Goal: Task Accomplishment & Management: Use online tool/utility

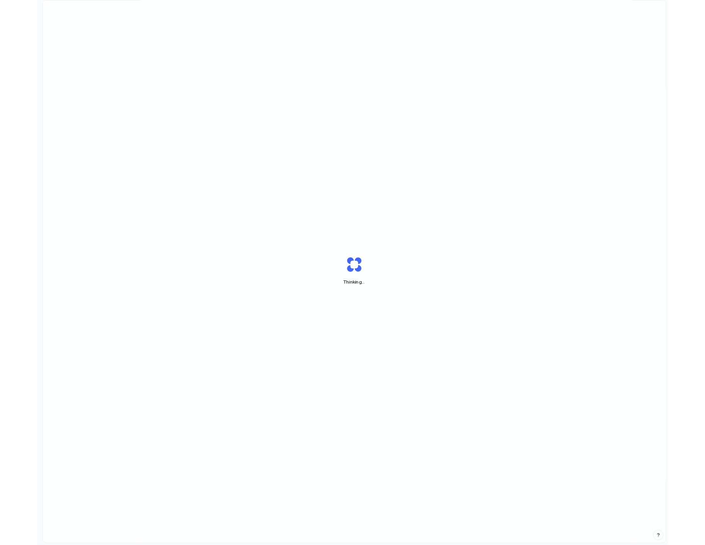
scroll to position [22, 0]
click at [353, 273] on div at bounding box center [353, 273] width 0 height 0
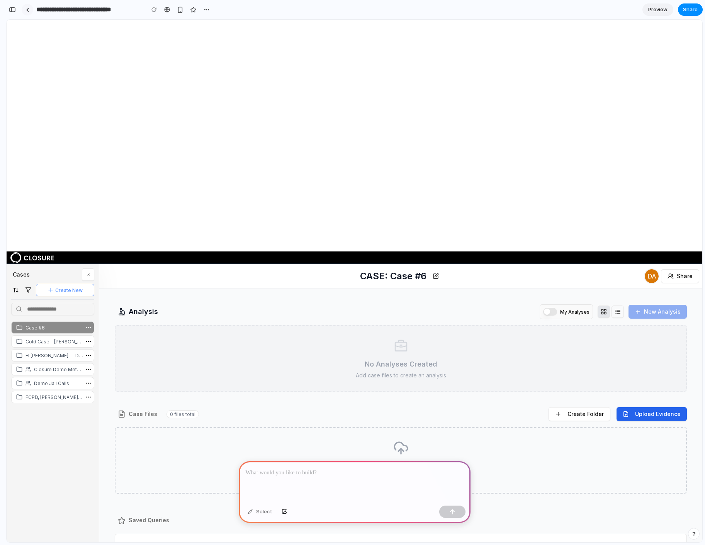
click at [29, 14] on link at bounding box center [28, 10] width 12 height 12
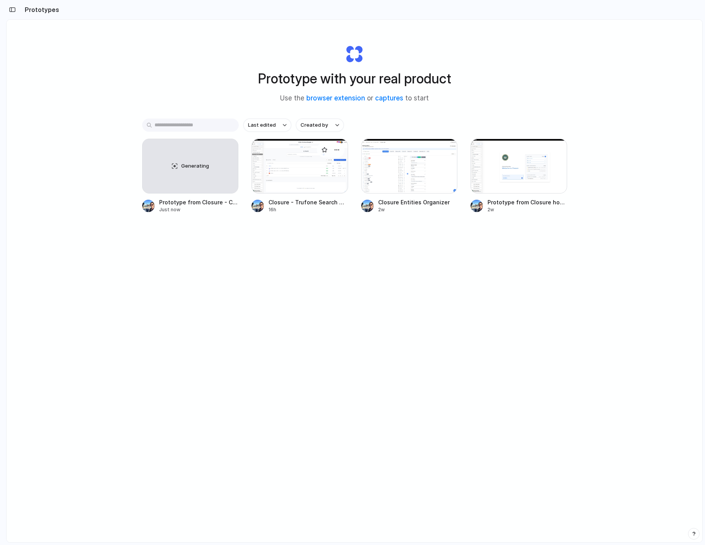
click at [314, 182] on div at bounding box center [299, 166] width 97 height 55
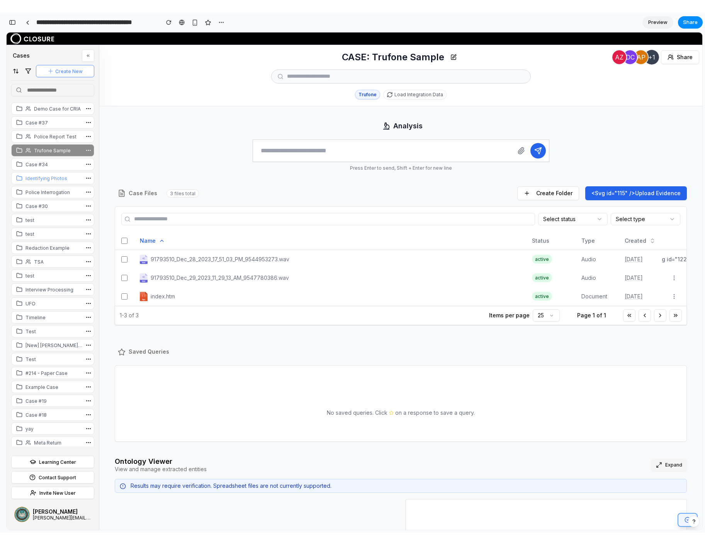
scroll to position [0, 7]
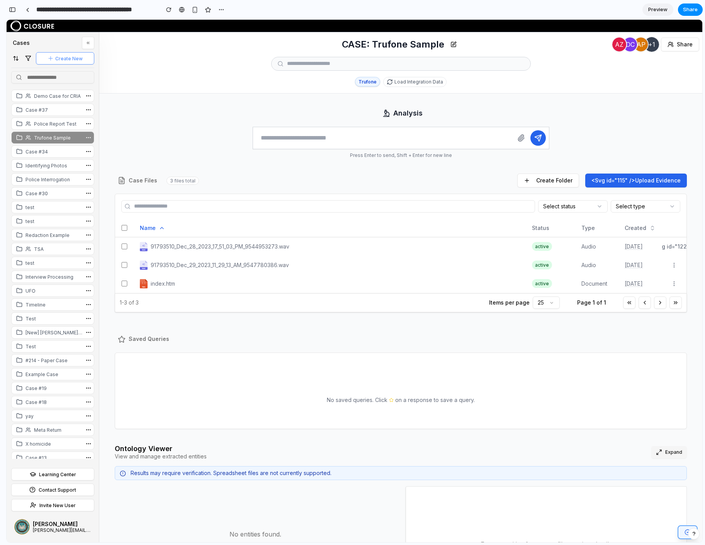
click at [317, 140] on textarea at bounding box center [383, 138] width 260 height 22
click at [521, 140] on icon "button" at bounding box center [521, 138] width 8 height 8
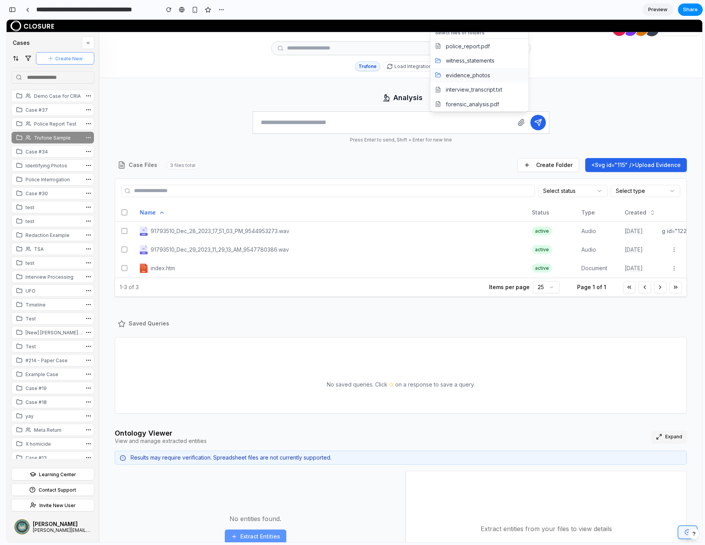
scroll to position [0, 0]
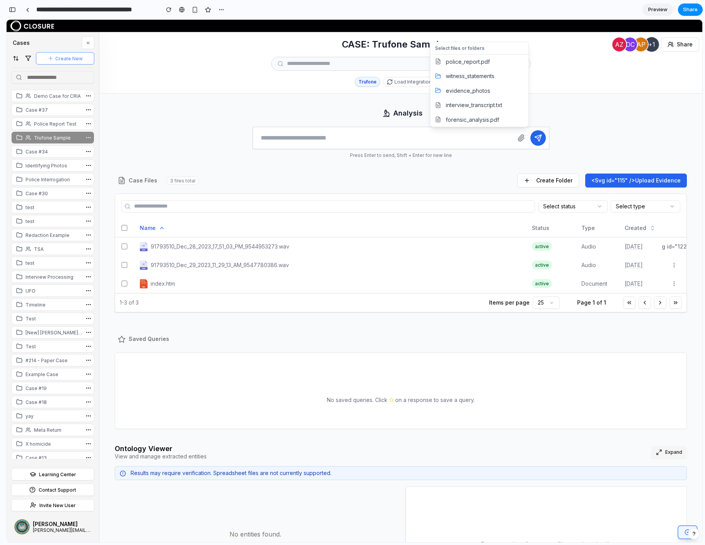
click at [594, 132] on div at bounding box center [355, 281] width 696 height 522
click at [219, 8] on div "button" at bounding box center [221, 10] width 6 height 6
click at [223, 14] on div "Duplicate Delete" at bounding box center [352, 272] width 705 height 545
click at [26, 8] on div at bounding box center [27, 10] width 3 height 4
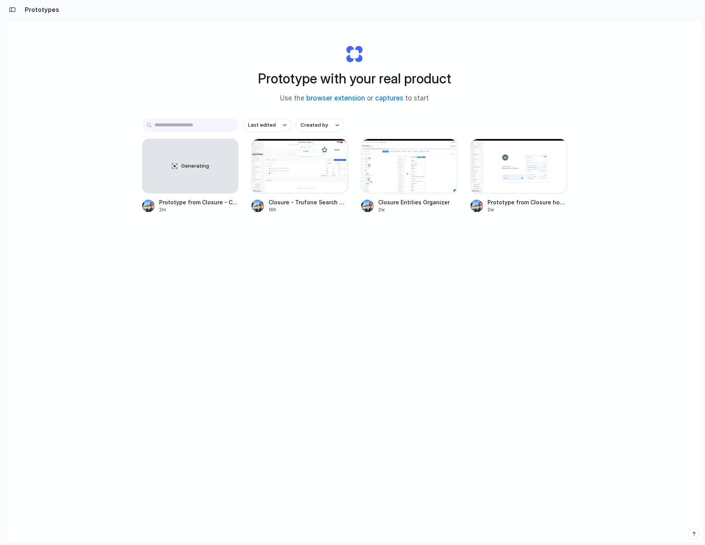
click at [290, 189] on div at bounding box center [299, 166] width 97 height 55
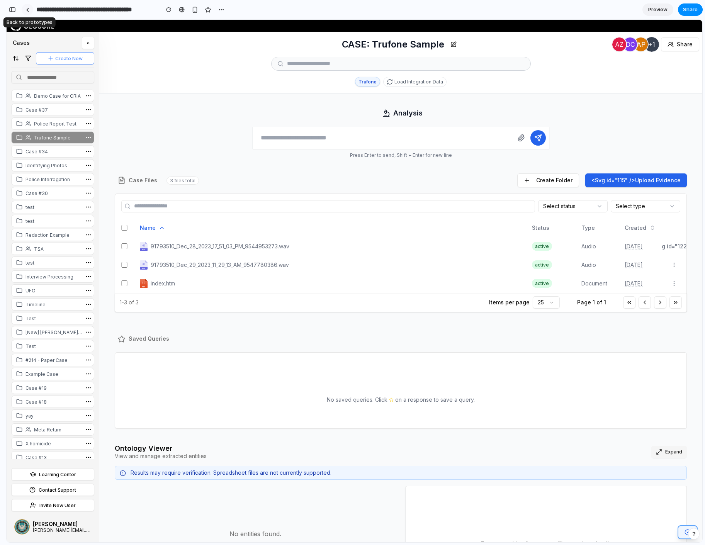
click at [31, 7] on link at bounding box center [28, 10] width 12 height 12
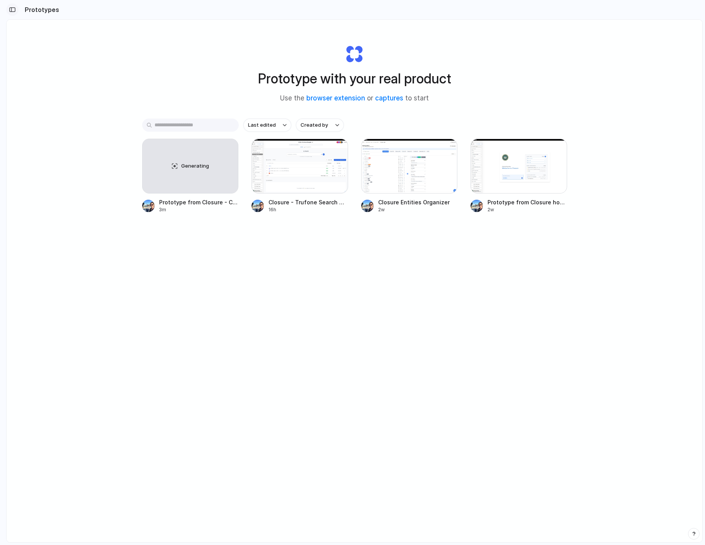
click at [10, 12] on button "button" at bounding box center [12, 9] width 12 height 12
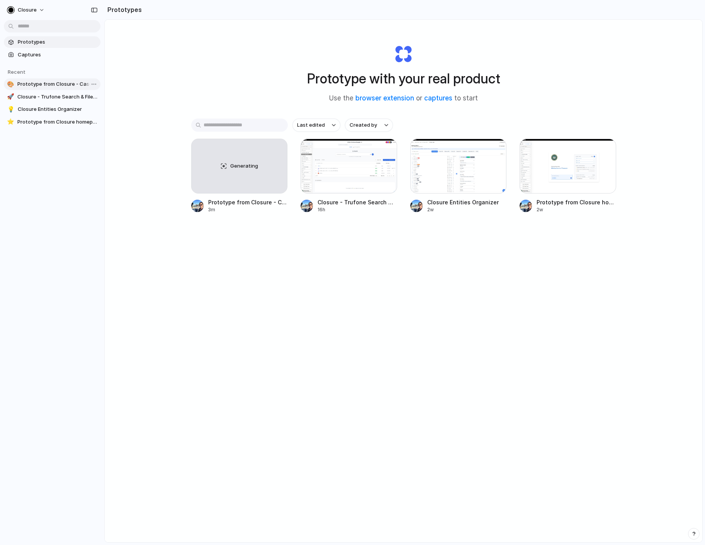
click at [50, 80] on span "Prototype from Closure - Case #6" at bounding box center [57, 84] width 80 height 8
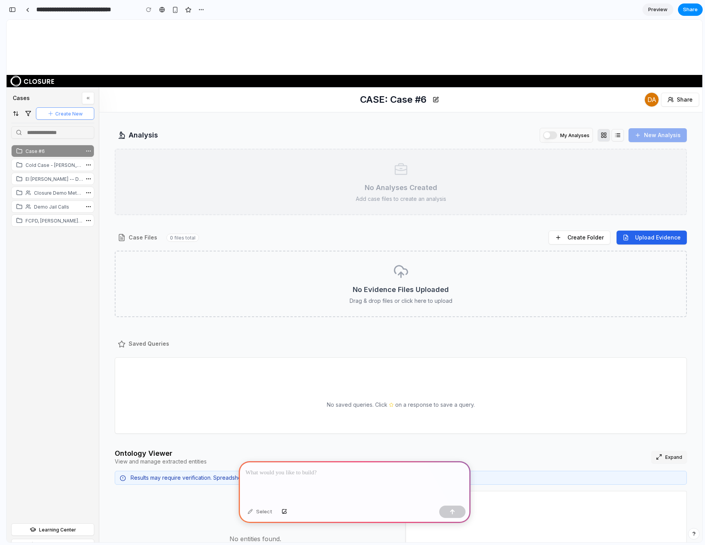
scroll to position [194, 0]
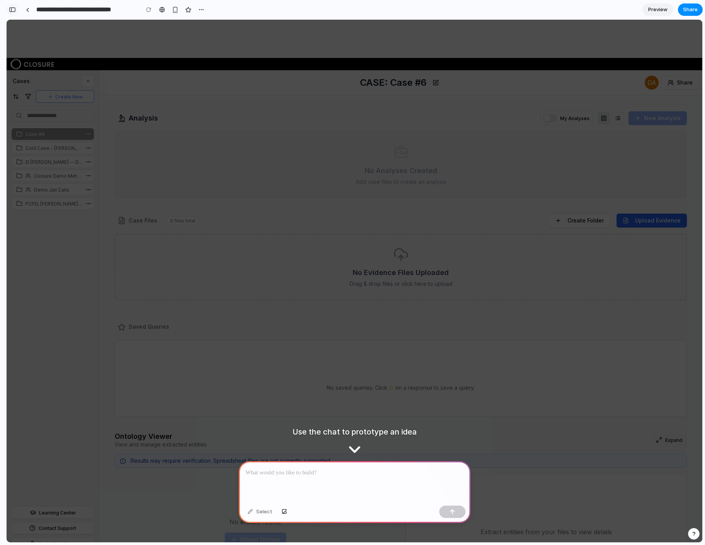
click at [14, 5] on button "button" at bounding box center [12, 9] width 12 height 12
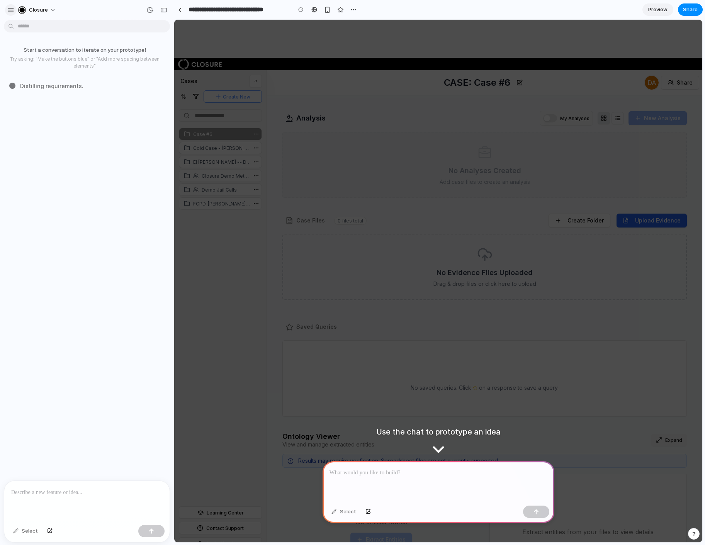
click at [11, 12] on div "button" at bounding box center [10, 10] width 7 height 7
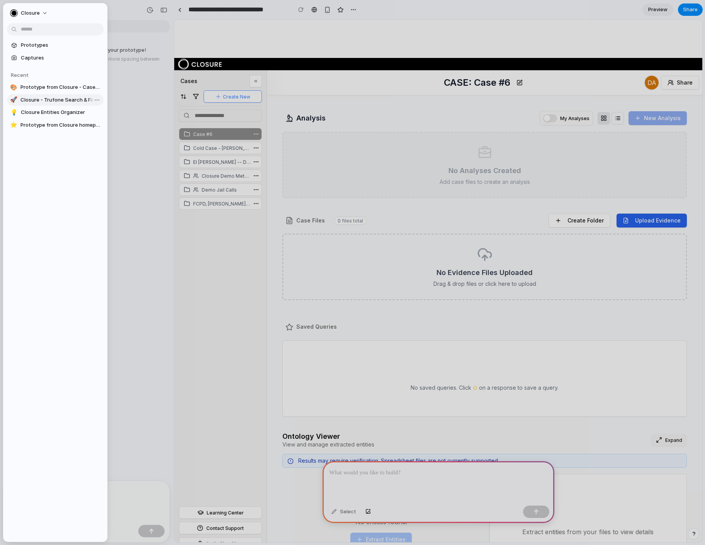
click at [50, 102] on span "Closure - Trufone Search & File Selection" at bounding box center [60, 100] width 80 height 8
type input "**********"
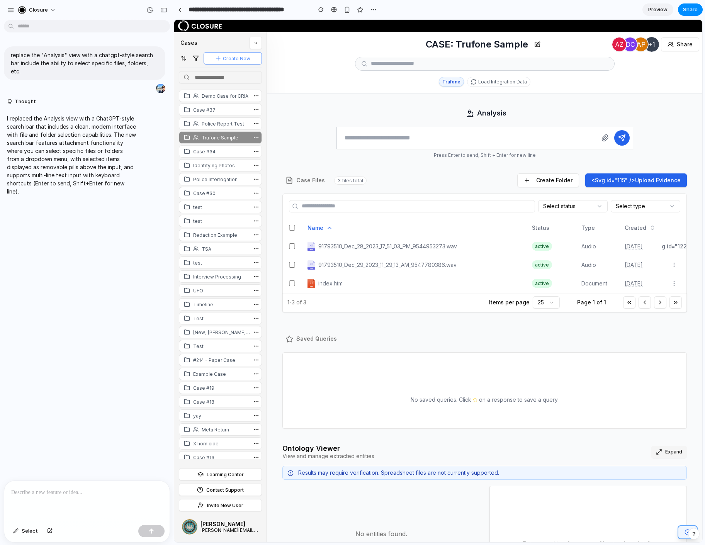
click at [69, 497] on div at bounding box center [86, 501] width 165 height 41
click at [23, 534] on span "Select" at bounding box center [30, 531] width 16 height 8
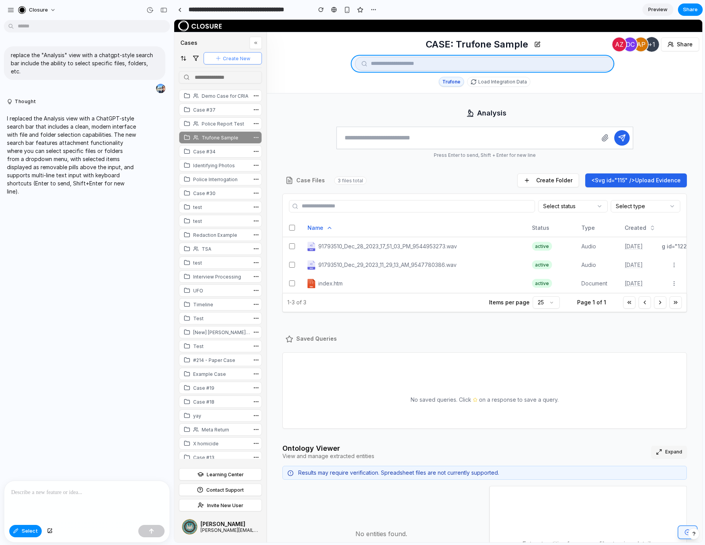
click at [391, 69] on div at bounding box center [438, 281] width 528 height 523
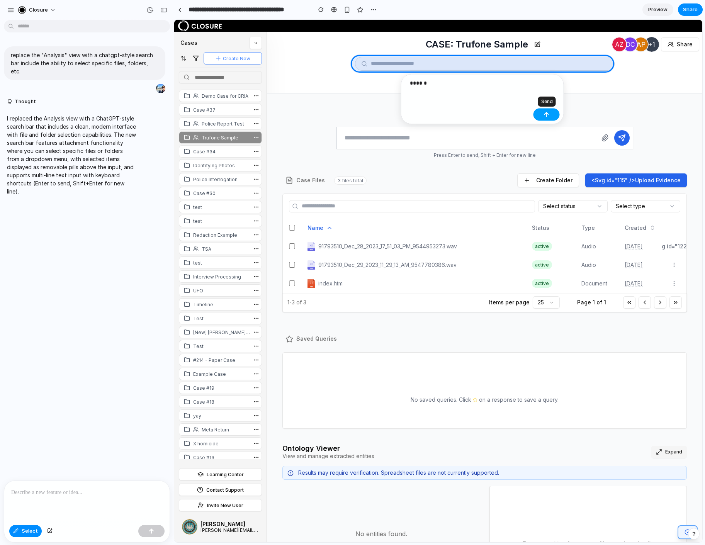
click at [544, 112] on div "button" at bounding box center [546, 114] width 5 height 5
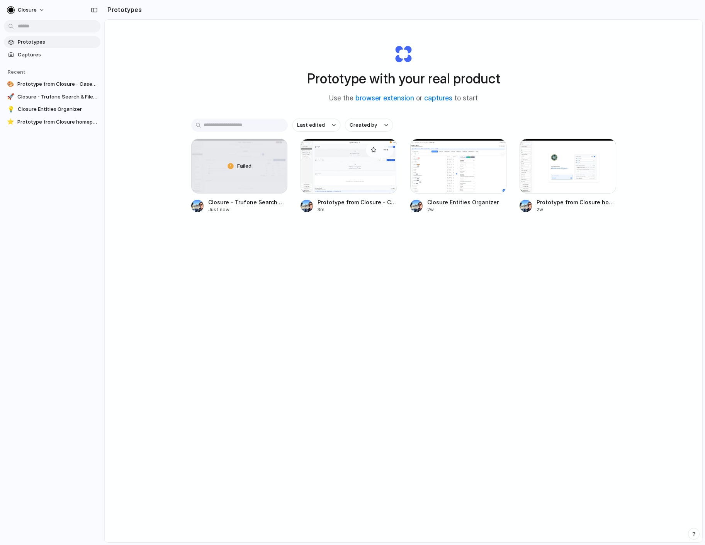
click at [335, 203] on span "Prototype from Closure - Case #6" at bounding box center [358, 202] width 80 height 8
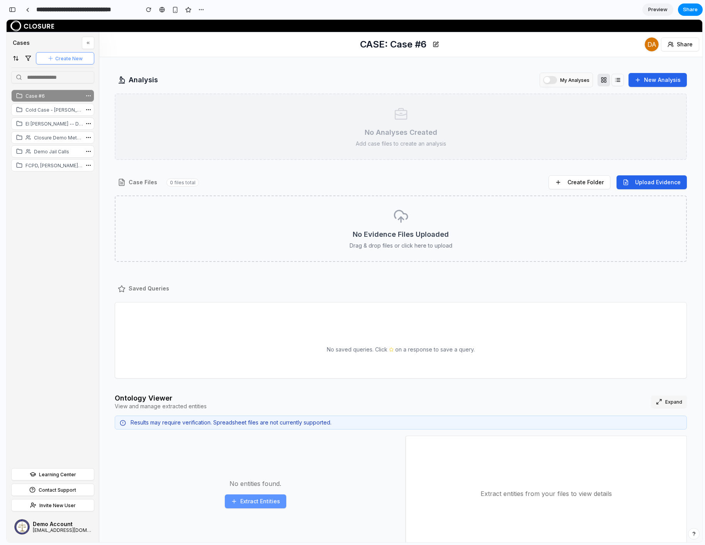
scroll to position [0, 8]
click at [28, 11] on div at bounding box center [27, 10] width 3 height 4
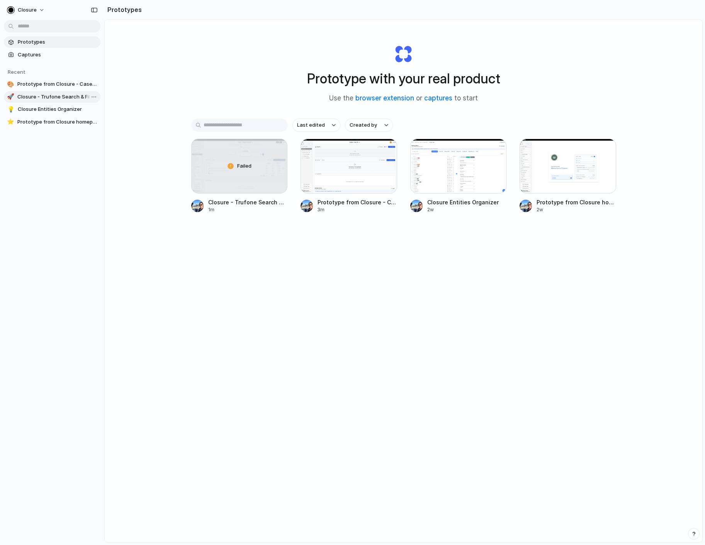
click at [64, 96] on span "Closure - Trufone Search & File Selection" at bounding box center [57, 97] width 80 height 8
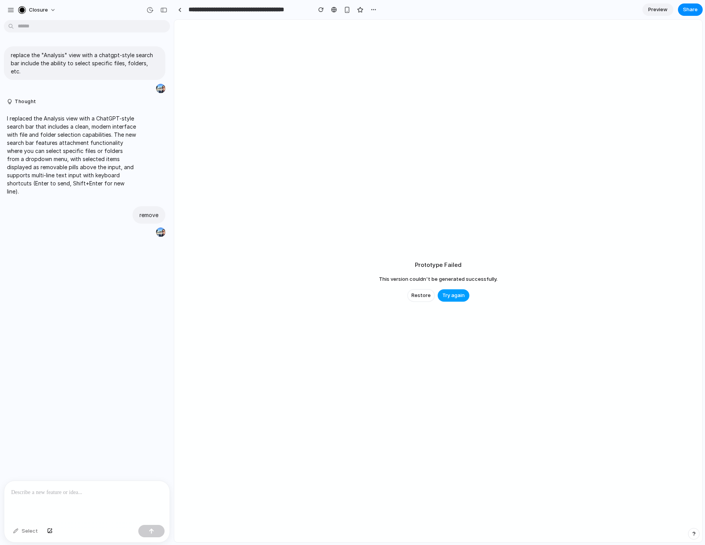
click at [455, 299] on button "Try again" at bounding box center [454, 295] width 32 height 12
